Goal: Information Seeking & Learning: Learn about a topic

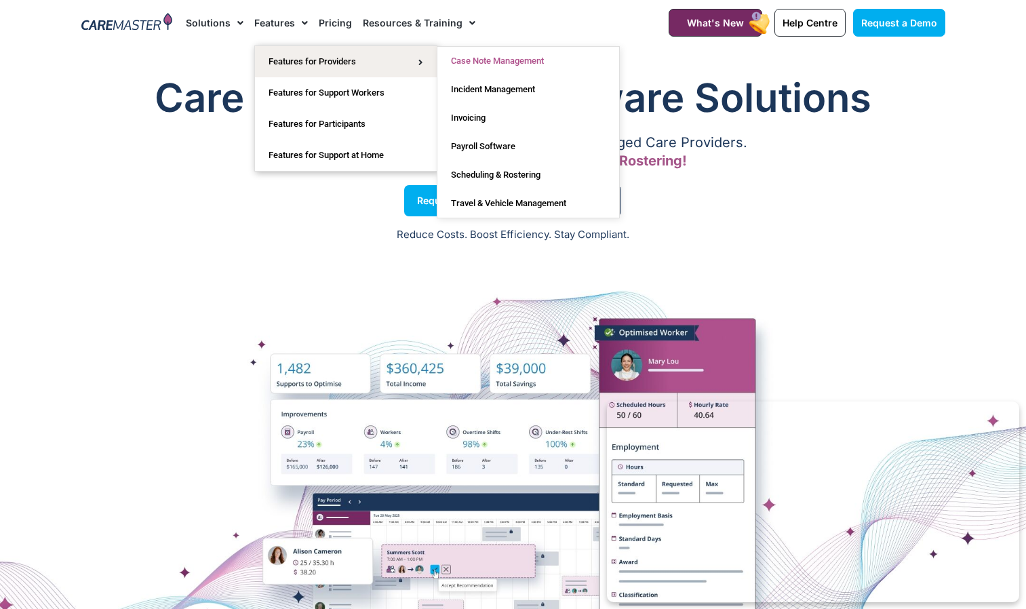
click at [492, 68] on link "Case Note Management" at bounding box center [528, 61] width 182 height 28
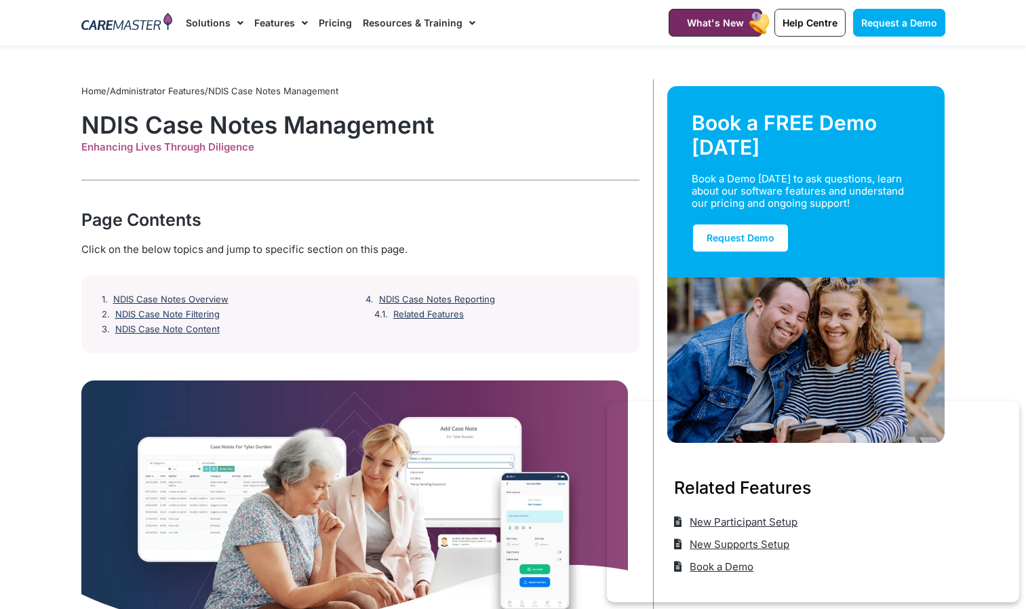
click at [128, 24] on img at bounding box center [127, 23] width 92 height 20
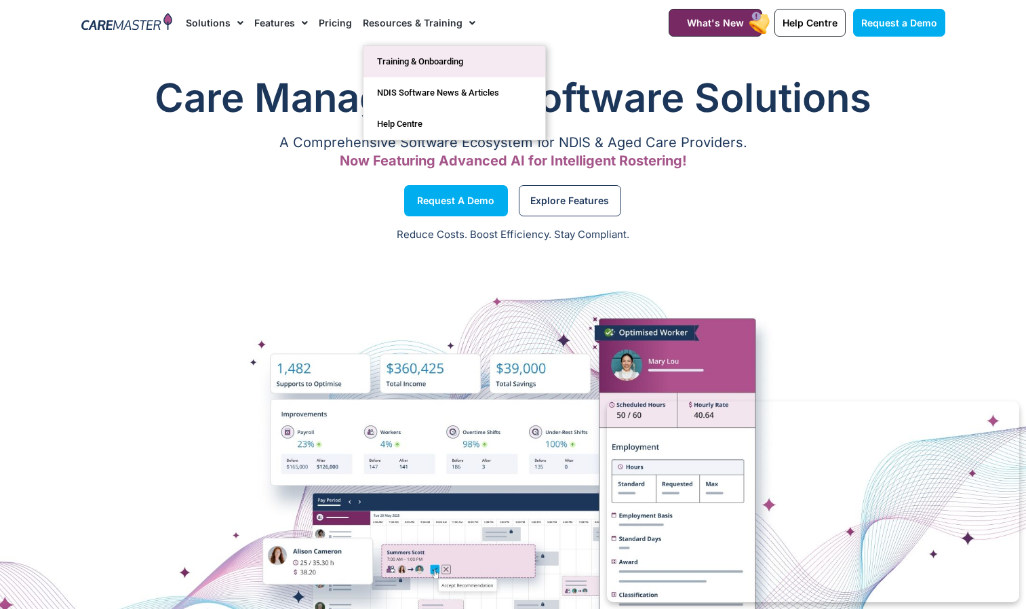
click at [453, 61] on link "Training & Onboarding" at bounding box center [455, 61] width 182 height 31
